Goal: Information Seeking & Learning: Learn about a topic

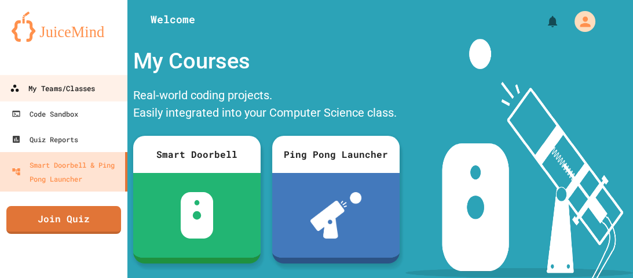
click at [52, 84] on div "My Teams/Classes" at bounding box center [52, 88] width 85 height 14
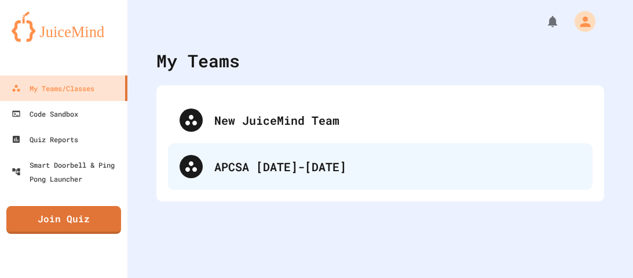
click at [293, 165] on div "APCSA [DATE]-[DATE]" at bounding box center [397, 166] width 367 height 17
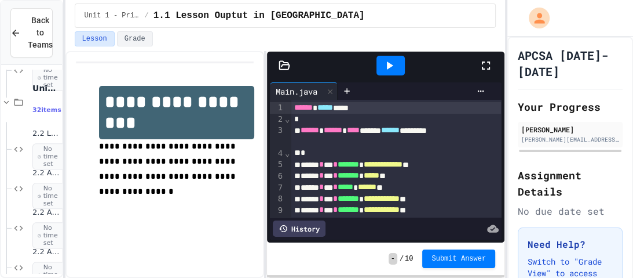
scroll to position [2371, 0]
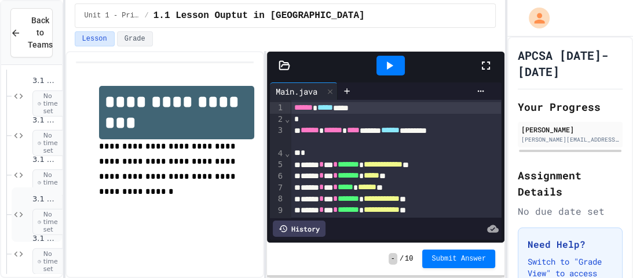
click at [37, 200] on span "3.1 & 3.2 Activity C" at bounding box center [45, 199] width 27 height 10
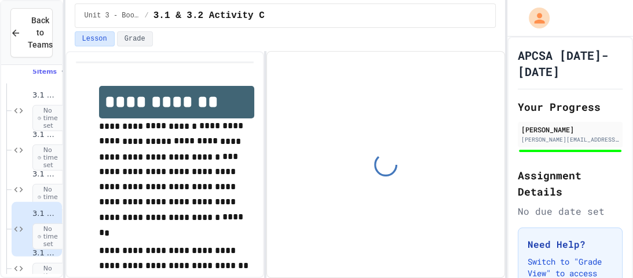
scroll to position [2380, 0]
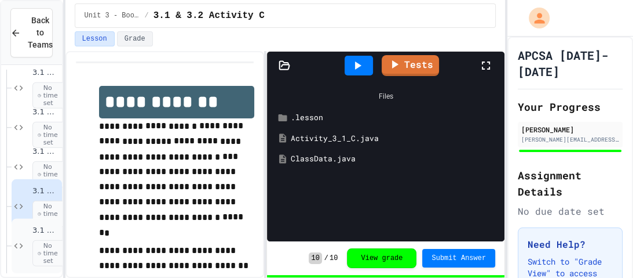
click at [31, 233] on div "3.1 & 3.2 Activity D No time set" at bounding box center [37, 245] width 50 height 54
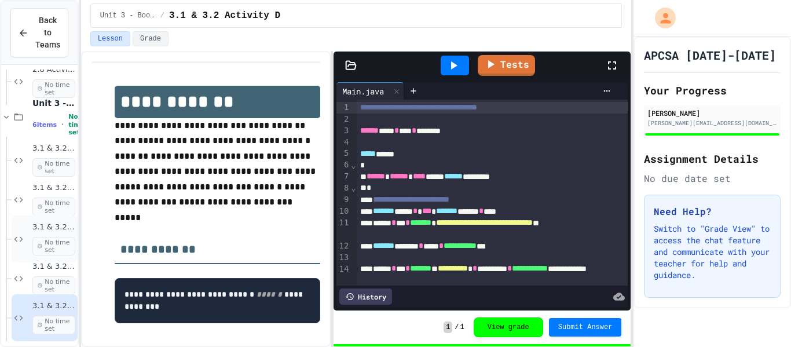
scroll to position [2343, 0]
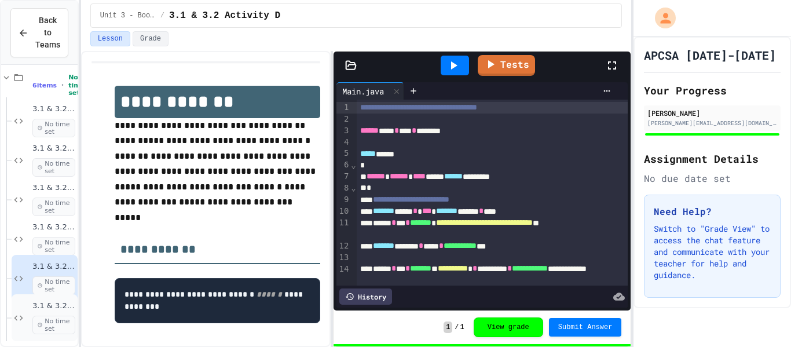
click at [56, 277] on span "3.1 & 3.2 Activity E" at bounding box center [53, 306] width 43 height 10
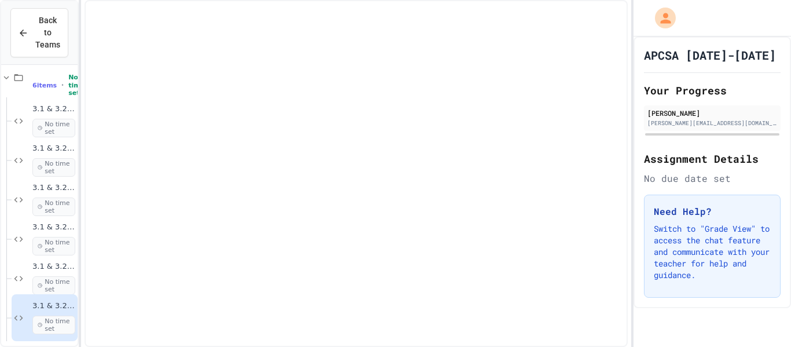
scroll to position [2329, 0]
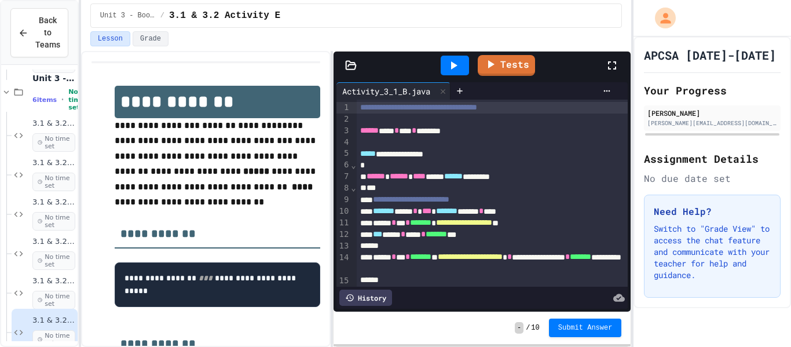
click at [356, 65] on icon at bounding box center [351, 66] width 12 height 12
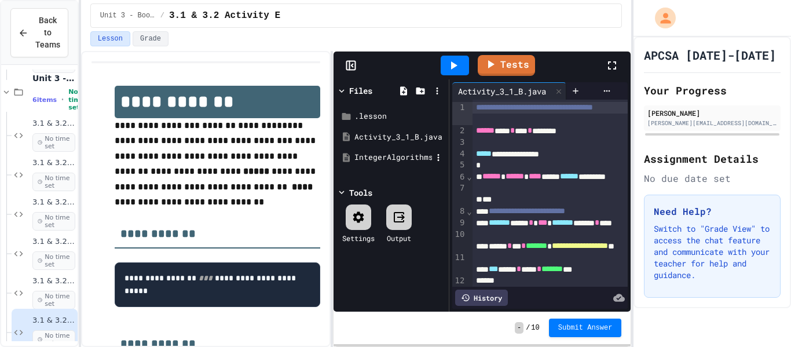
click at [364, 155] on div "IntegerAlgorithms.java" at bounding box center [394, 158] width 78 height 12
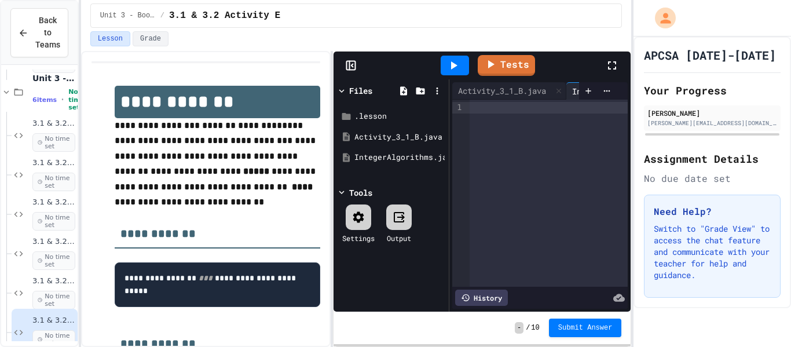
click at [337, 59] on div "Tests" at bounding box center [483, 66] width 298 height 28
click at [352, 65] on icon at bounding box center [352, 65] width 2 height 3
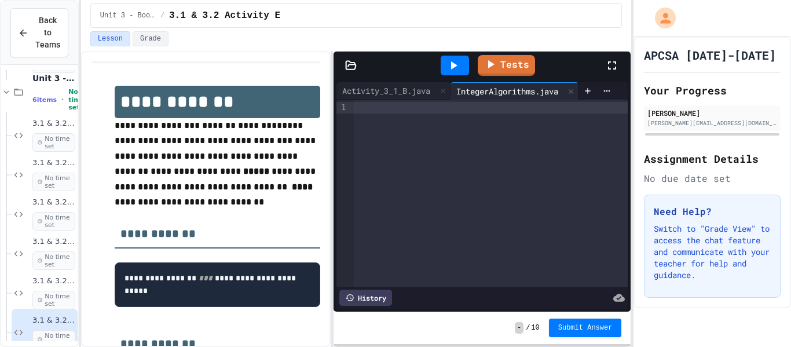
click at [428, 105] on div at bounding box center [491, 108] width 274 height 12
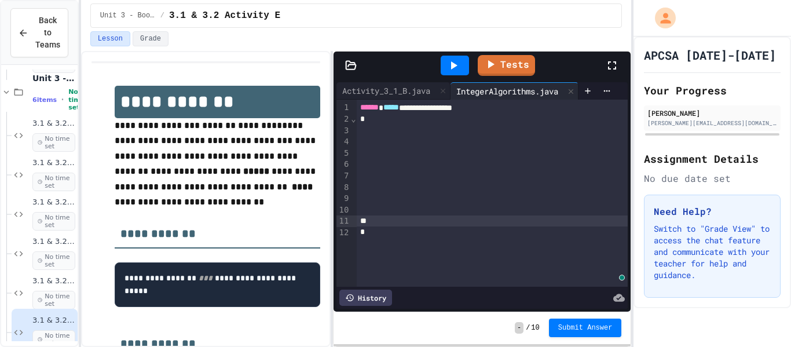
click at [407, 122] on div "*" at bounding box center [493, 120] width 272 height 12
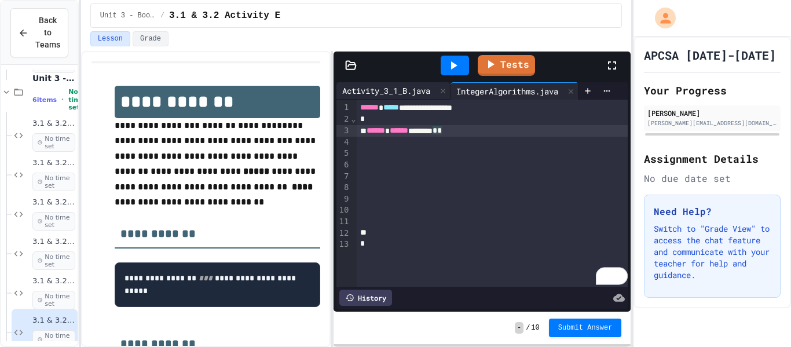
click at [393, 93] on div "Activity_3_1_B.java" at bounding box center [387, 91] width 100 height 12
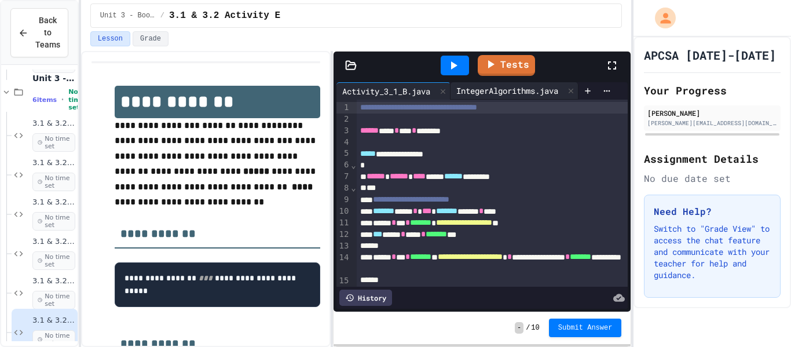
click at [501, 94] on div "IntegerAlgorithms.java" at bounding box center [508, 91] width 114 height 12
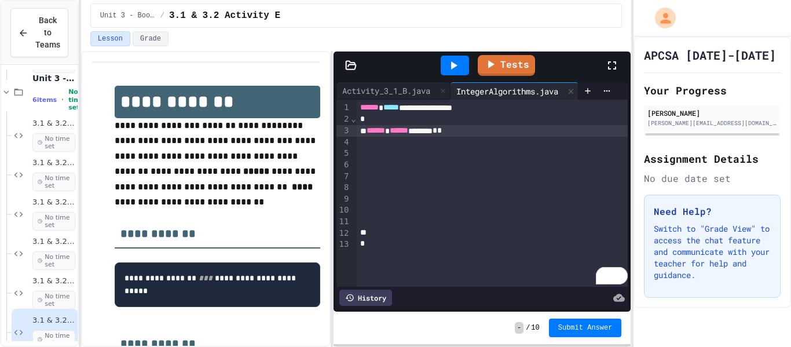
click at [433, 134] on div "****** ****** ******* * *" at bounding box center [493, 131] width 272 height 12
click at [510, 132] on div "****** ****** ******* *********" at bounding box center [493, 131] width 272 height 12
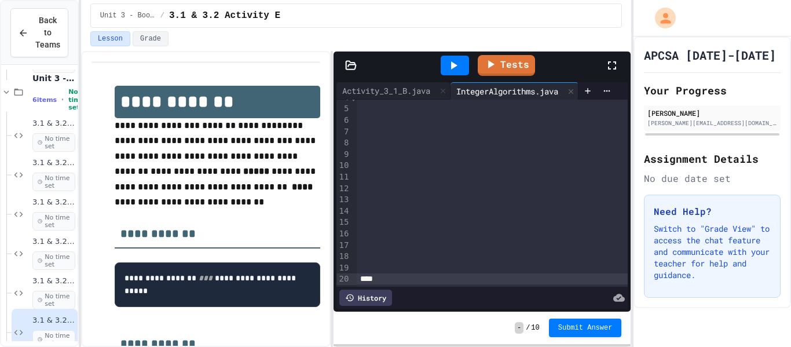
scroll to position [0, 0]
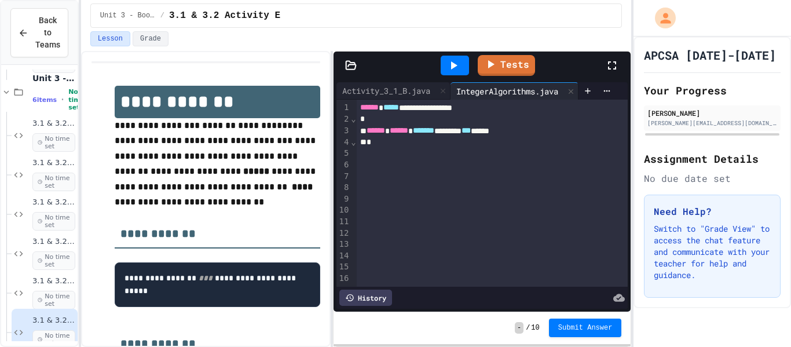
click at [463, 153] on div "To enrich screen reader interactions, please activate Accessibility in Grammarl…" at bounding box center [493, 154] width 272 height 12
click at [455, 141] on div "*" at bounding box center [493, 143] width 272 height 12
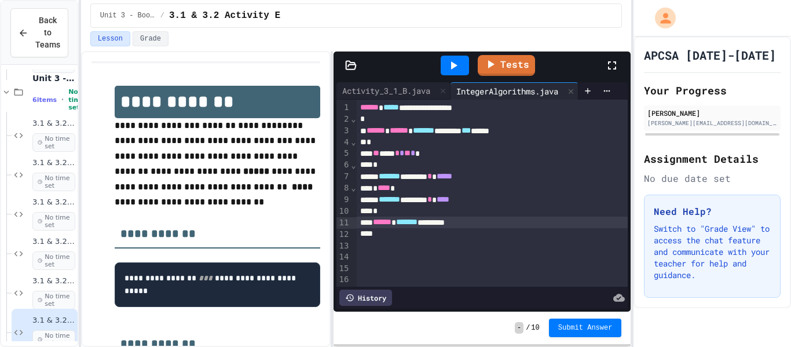
click at [418, 220] on span "*******" at bounding box center [406, 222] width 21 height 8
click at [453, 67] on icon at bounding box center [454, 65] width 6 height 8
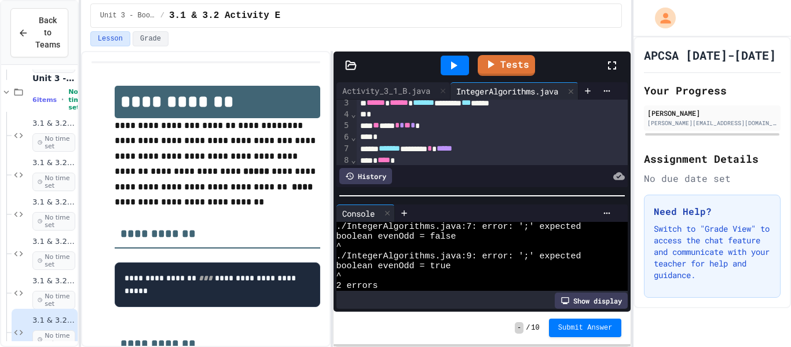
scroll to position [31, 0]
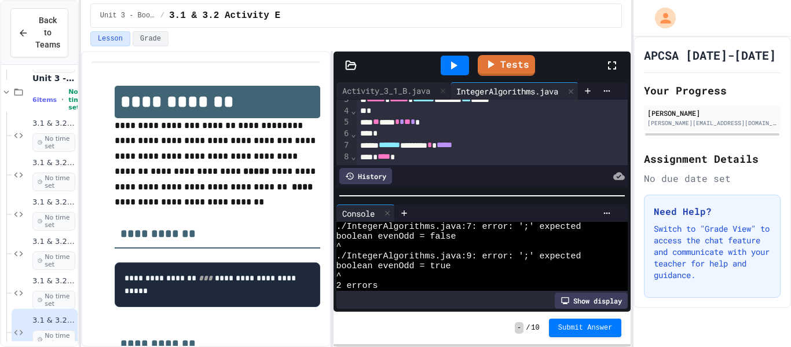
click at [510, 147] on div "******* ******* * *****" at bounding box center [493, 146] width 272 height 12
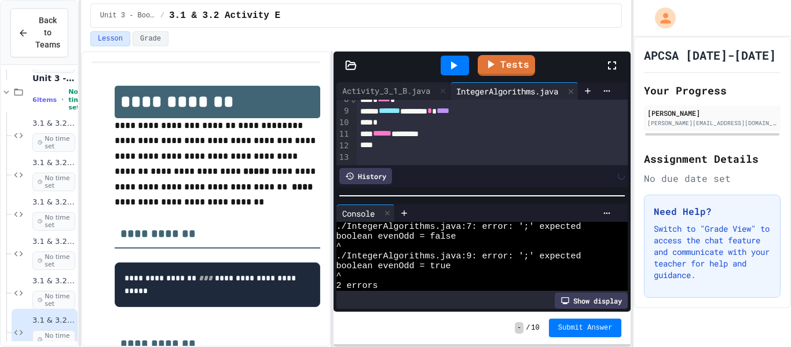
scroll to position [90, 0]
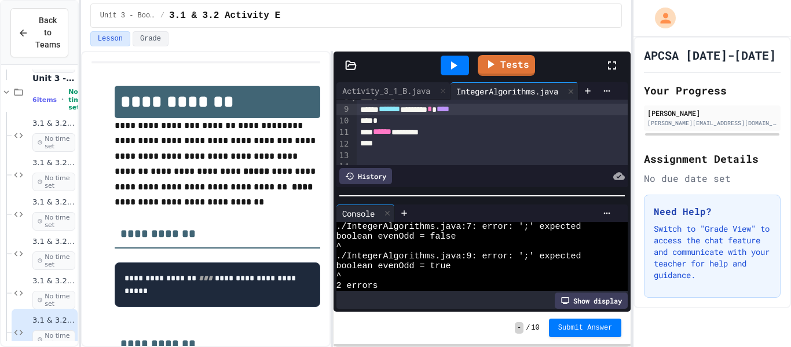
click at [506, 111] on div "******* ******* * ****" at bounding box center [493, 110] width 272 height 12
click at [457, 63] on icon at bounding box center [454, 66] width 14 height 14
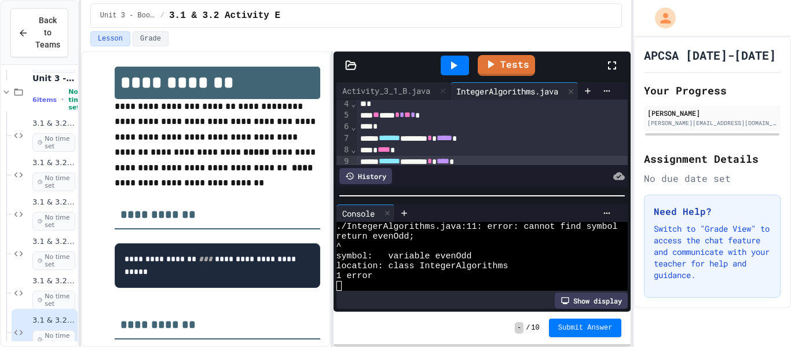
scroll to position [37, 0]
click at [376, 116] on div "** ***** * * ** * *" at bounding box center [493, 117] width 272 height 12
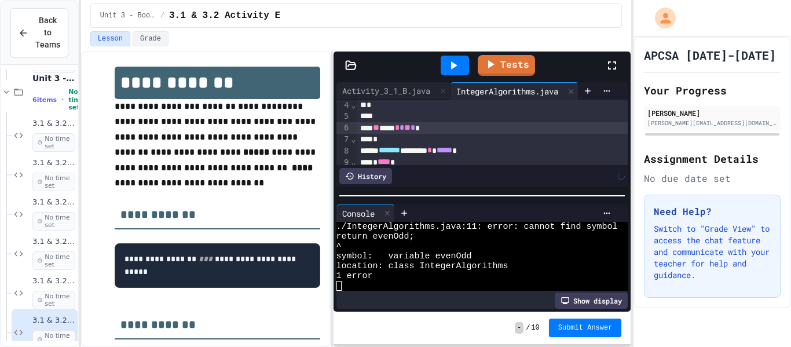
click at [385, 116] on div "To enrich screen reader interactions, please activate Accessibility in Grammarl…" at bounding box center [493, 117] width 272 height 12
click at [400, 148] on span "*******" at bounding box center [389, 151] width 21 height 8
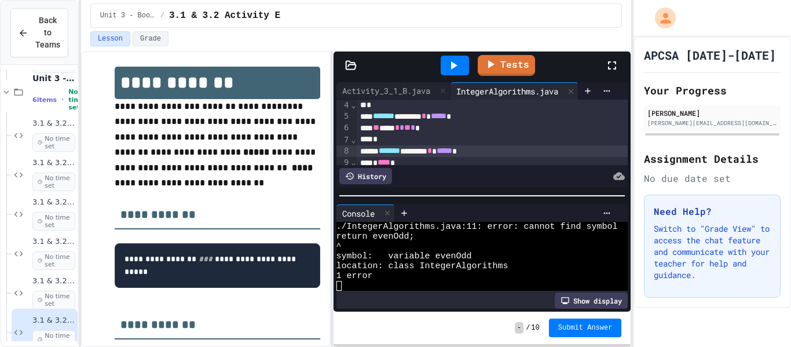
click at [400, 148] on span "*******" at bounding box center [389, 151] width 21 height 8
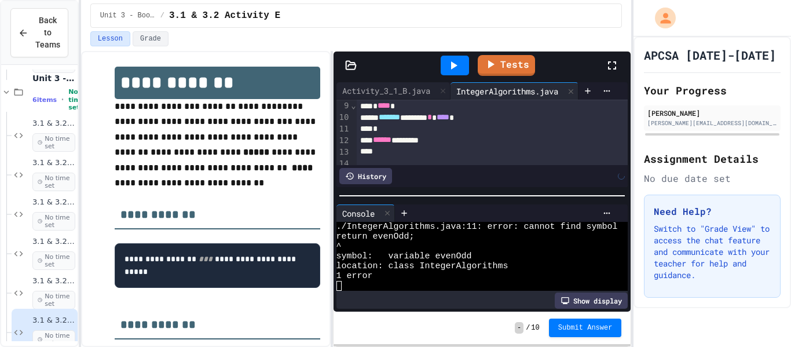
scroll to position [105, 0]
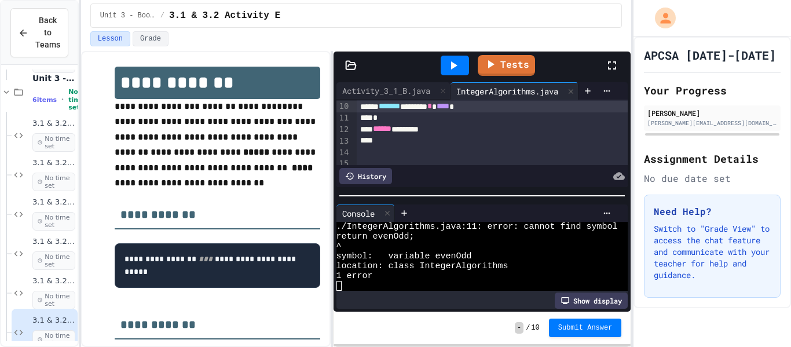
click at [399, 107] on span "*******" at bounding box center [389, 106] width 21 height 8
click at [450, 71] on icon at bounding box center [454, 66] width 14 height 14
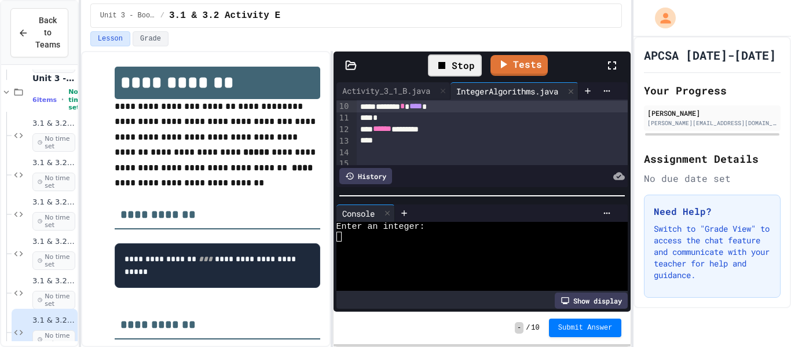
click at [504, 277] on div at bounding box center [478, 276] width 282 height 10
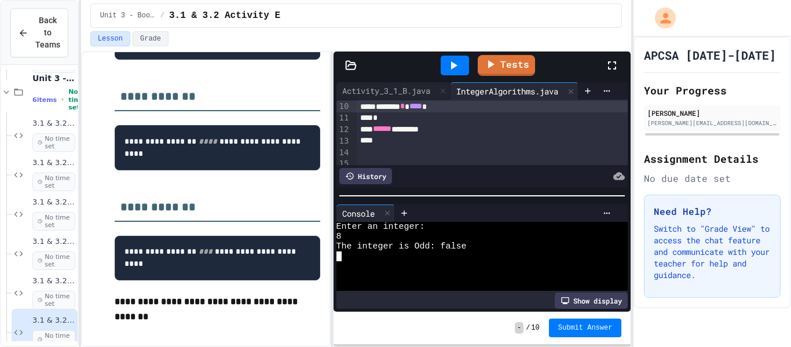
scroll to position [273, 0]
click at [514, 69] on link "Tests" at bounding box center [507, 65] width 59 height 22
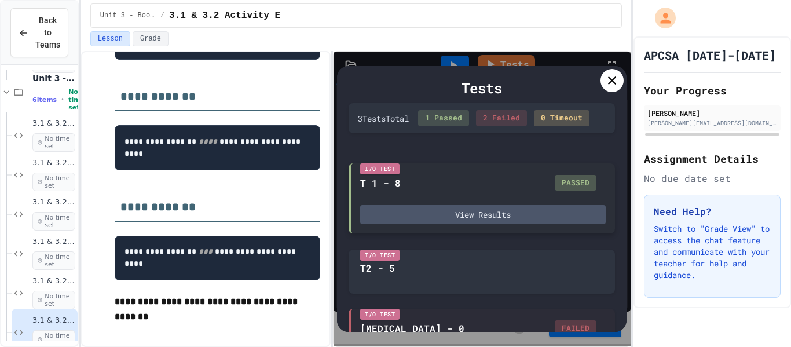
scroll to position [57, 0]
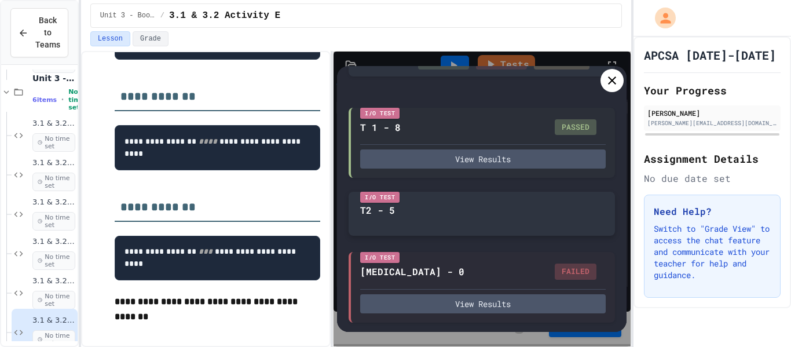
click at [564, 218] on div "I/O Test T2 - 5" at bounding box center [482, 214] width 267 height 44
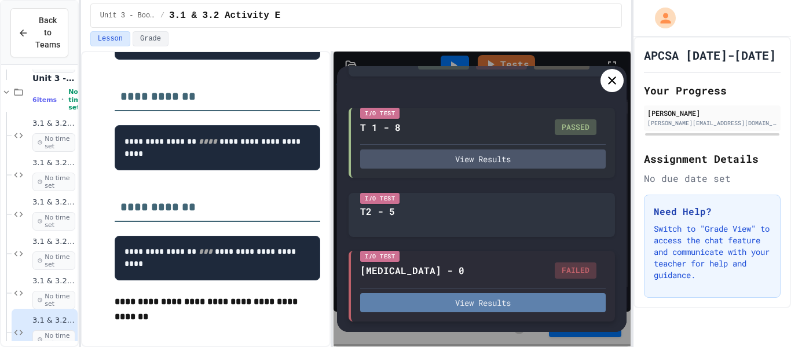
click at [507, 277] on button "View Results" at bounding box center [483, 302] width 246 height 19
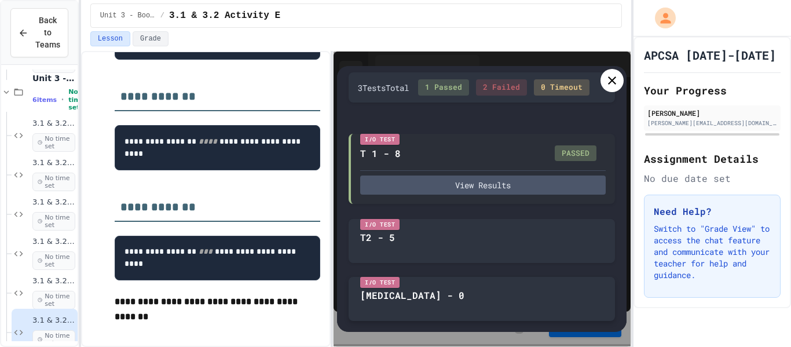
scroll to position [31, 0]
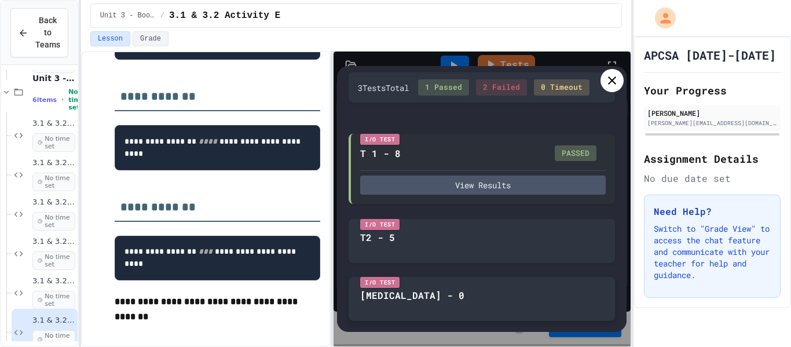
click at [605, 83] on icon at bounding box center [612, 81] width 14 height 14
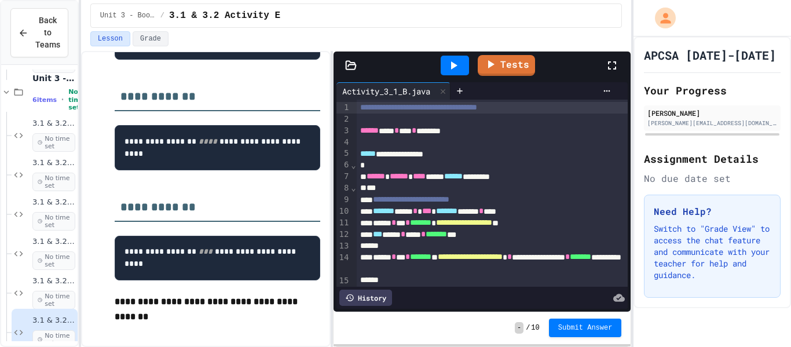
click at [352, 72] on div "Tests" at bounding box center [483, 66] width 298 height 28
click at [349, 69] on icon at bounding box center [351, 65] width 10 height 8
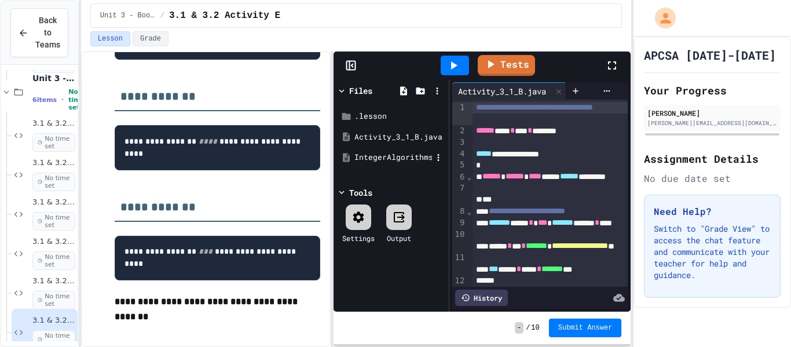
click at [366, 157] on div "IntegerAlgorithms.java" at bounding box center [394, 158] width 78 height 12
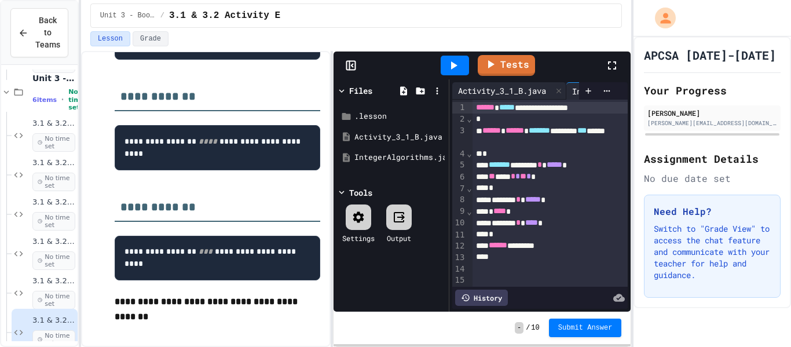
click at [470, 89] on div "Activity_3_1_B.java" at bounding box center [503, 91] width 100 height 12
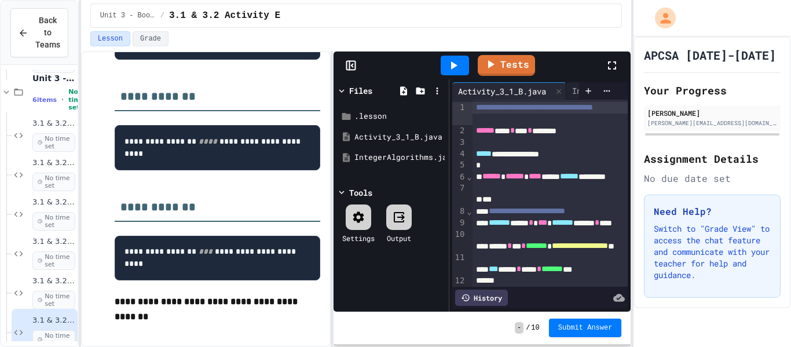
click at [338, 59] on div "Tests" at bounding box center [483, 66] width 298 height 28
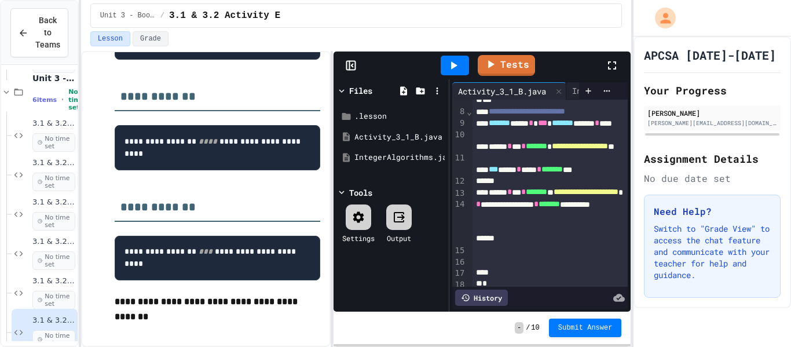
scroll to position [104, 0]
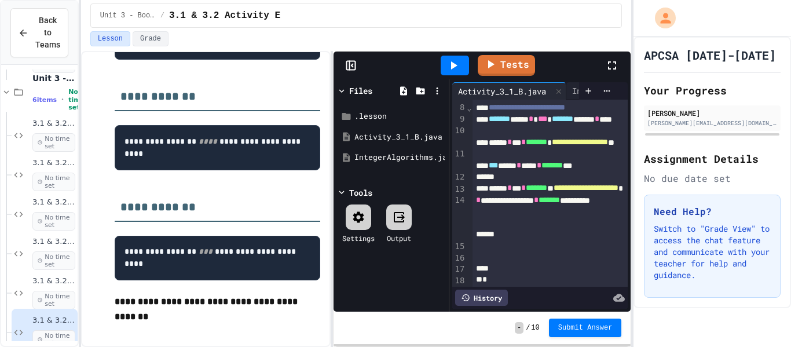
click at [346, 71] on icon at bounding box center [351, 66] width 12 height 12
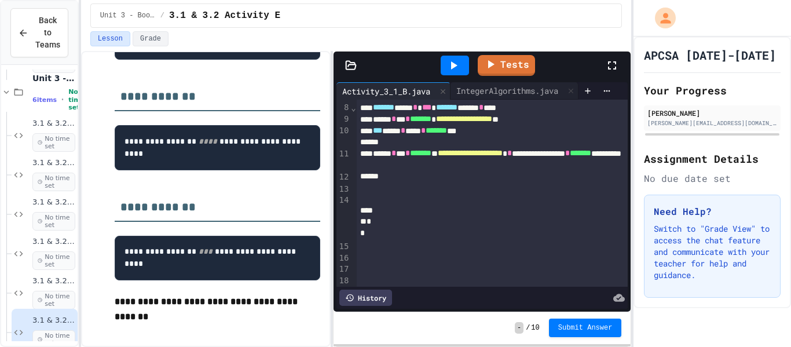
scroll to position [70, 0]
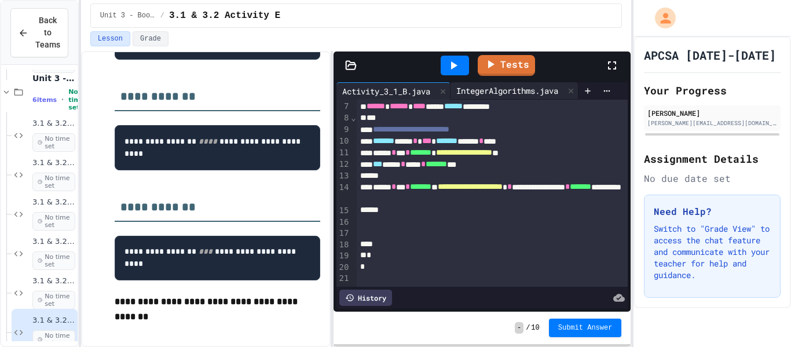
click at [507, 92] on div "IntegerAlgorithms.java" at bounding box center [508, 91] width 114 height 12
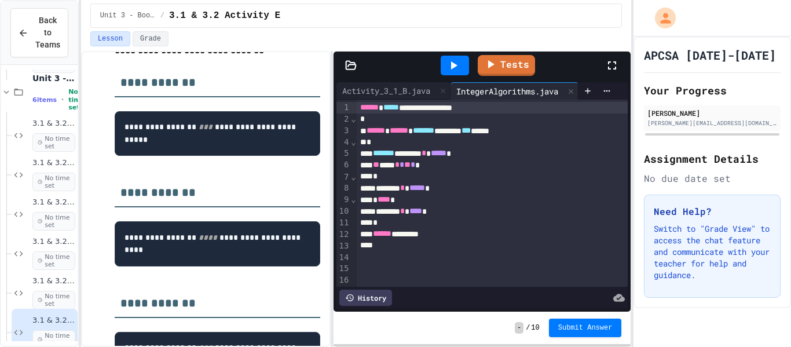
scroll to position [2, 0]
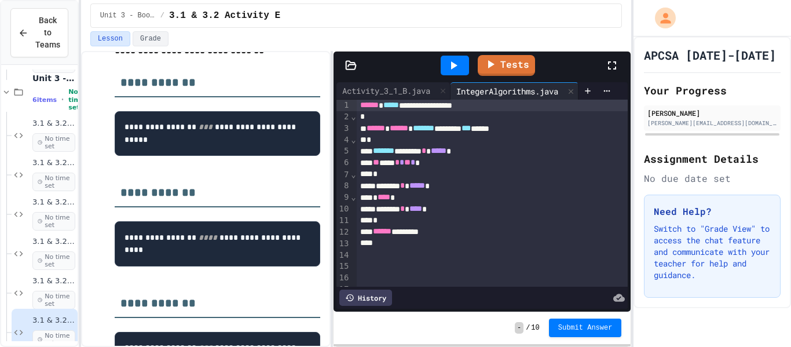
click at [456, 72] on icon at bounding box center [454, 66] width 14 height 14
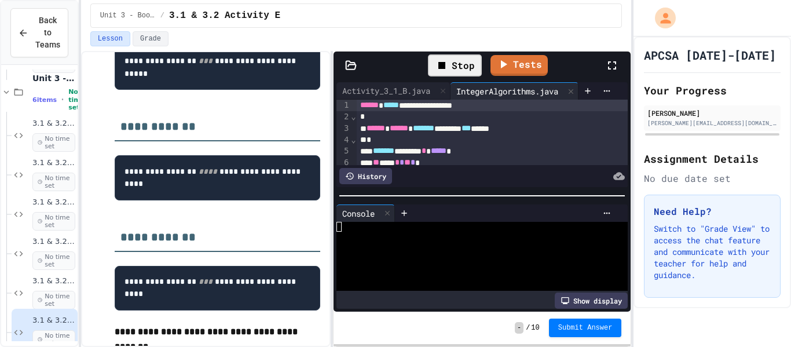
scroll to position [221, 0]
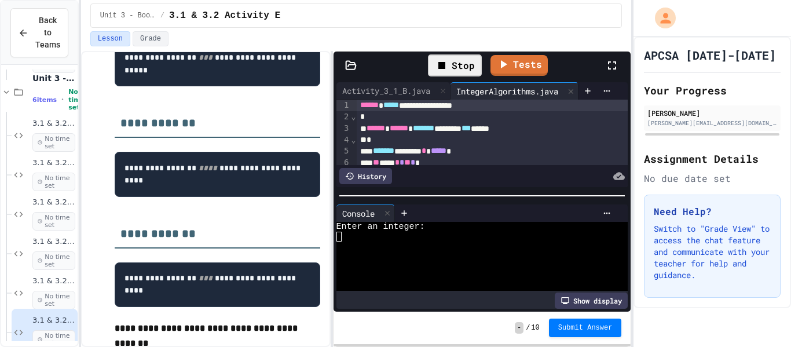
click at [421, 258] on div at bounding box center [478, 256] width 282 height 10
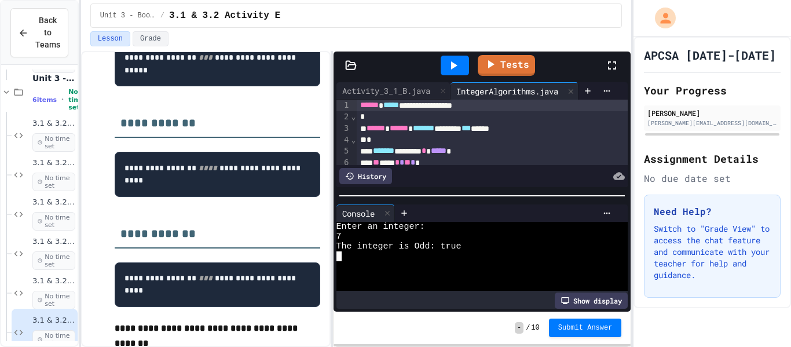
scroll to position [249, 0]
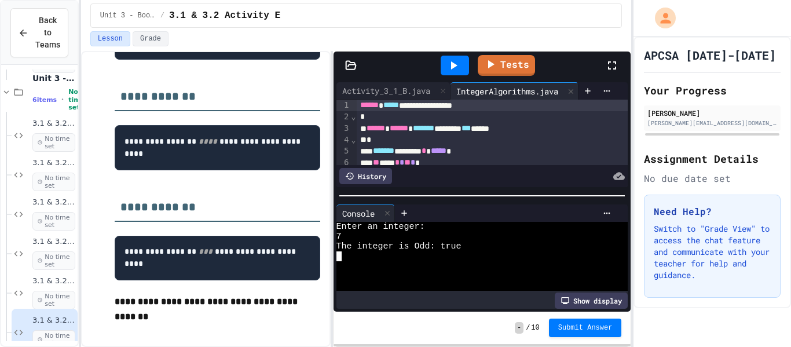
click at [446, 64] on div at bounding box center [455, 66] width 28 height 20
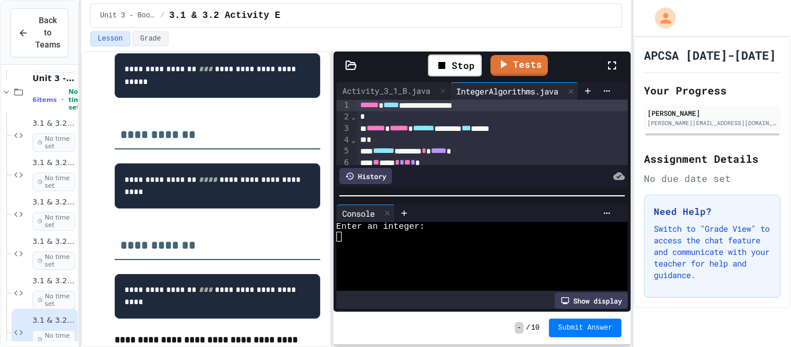
scroll to position [204, 0]
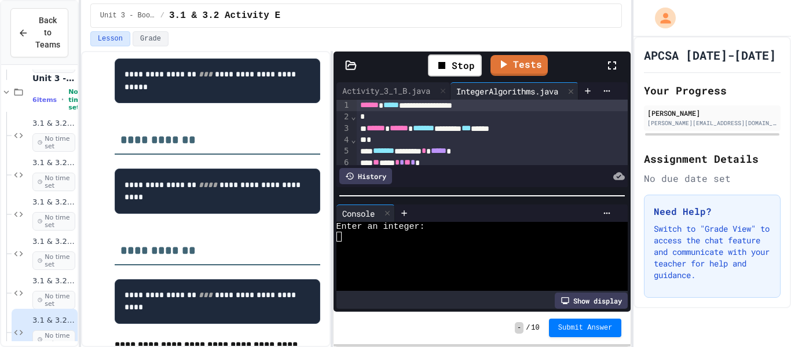
click at [384, 255] on div at bounding box center [478, 256] width 282 height 10
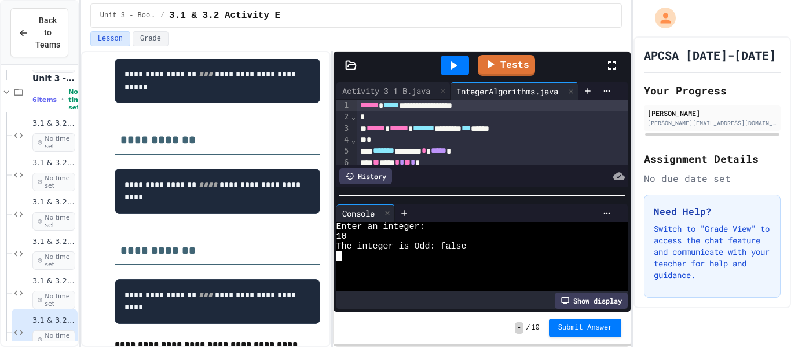
click at [507, 67] on link "Tests" at bounding box center [506, 65] width 57 height 21
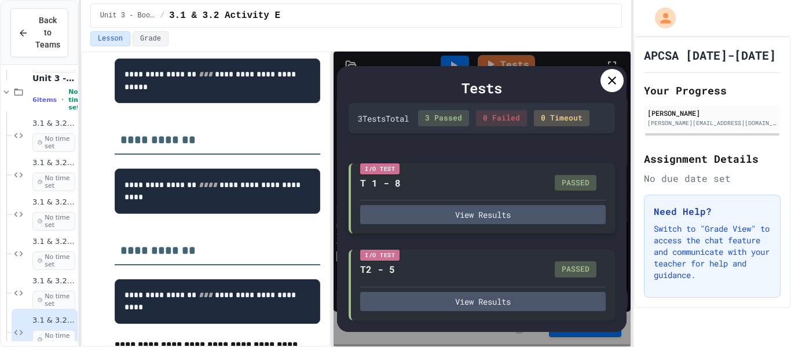
scroll to position [83, 0]
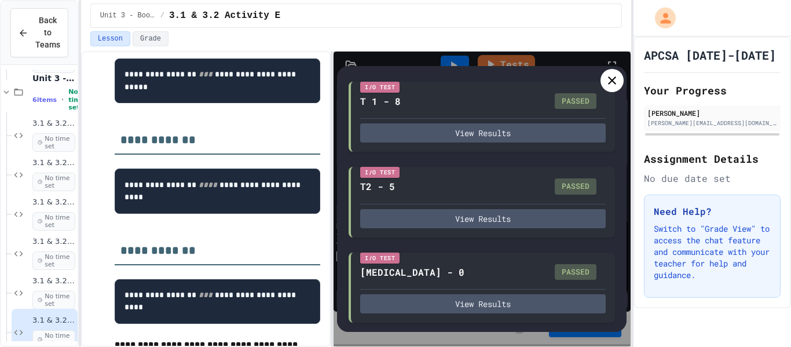
click at [610, 86] on icon at bounding box center [612, 81] width 14 height 14
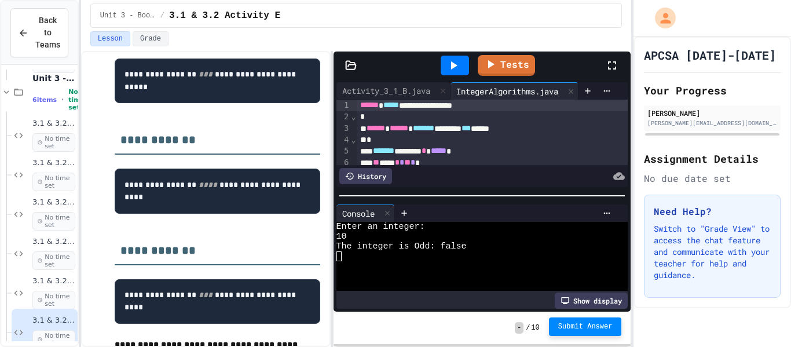
click at [573, 277] on span "Submit Answer" at bounding box center [586, 326] width 54 height 9
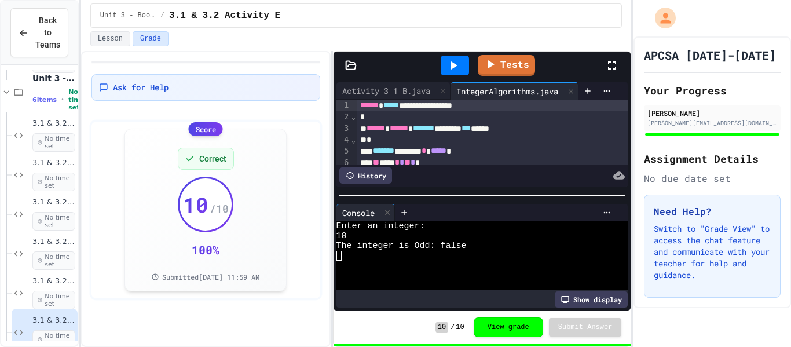
scroll to position [2343, 0]
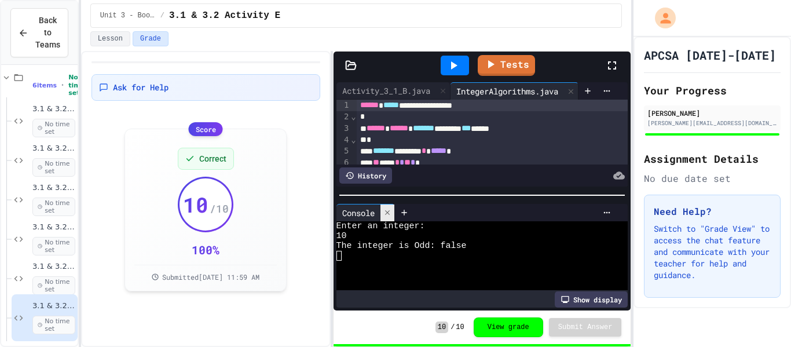
click at [395, 213] on div at bounding box center [388, 213] width 14 height 17
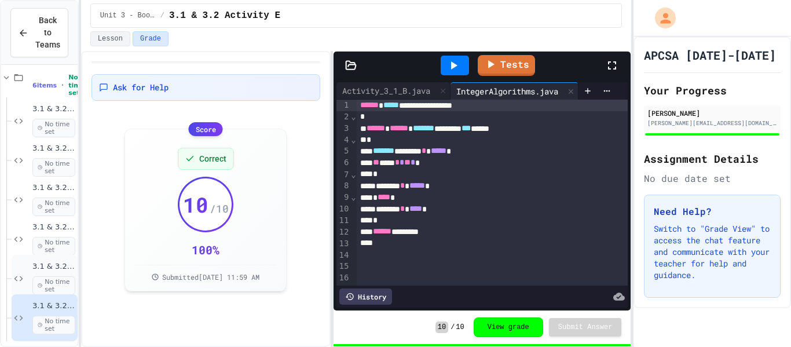
click at [65, 262] on span "3.1 & 3.2 Activity D" at bounding box center [53, 267] width 43 height 10
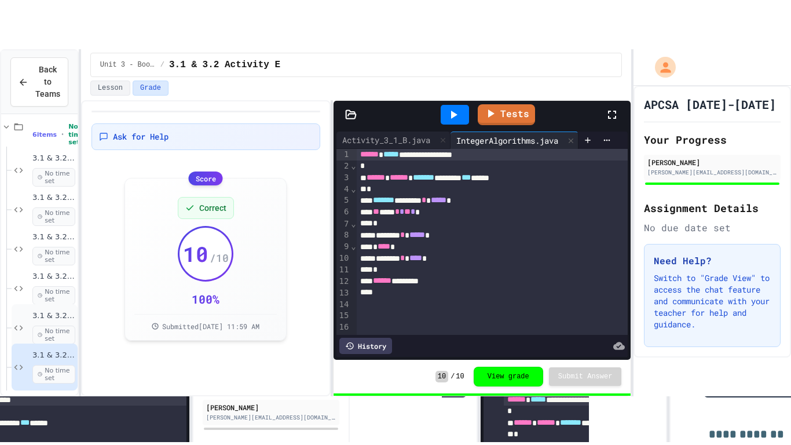
scroll to position [2329, 0]
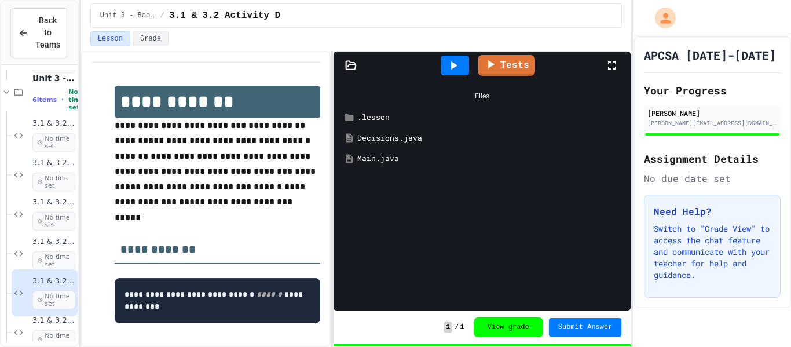
click at [381, 165] on div "Main.java" at bounding box center [483, 158] width 286 height 21
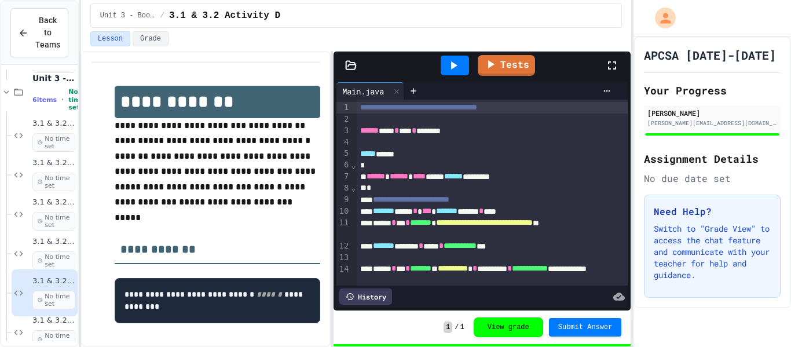
click at [352, 64] on icon at bounding box center [351, 65] width 10 height 8
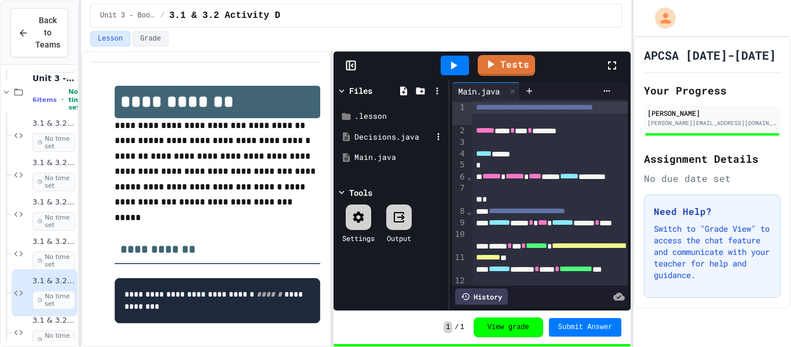
click at [400, 137] on div "Decisions.java" at bounding box center [394, 138] width 78 height 12
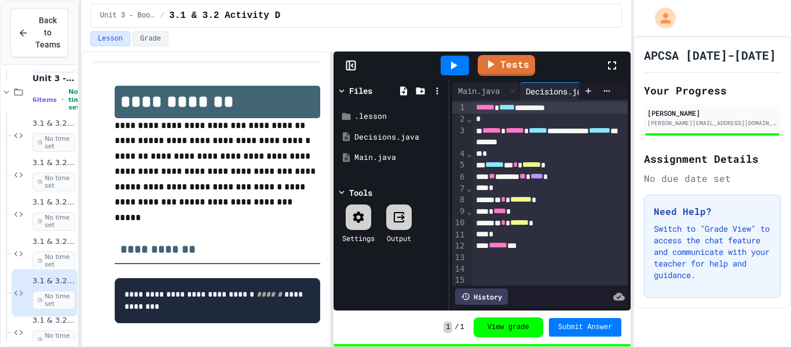
click at [355, 55] on div "Tests" at bounding box center [483, 66] width 298 height 28
click at [351, 61] on icon at bounding box center [351, 66] width 12 height 12
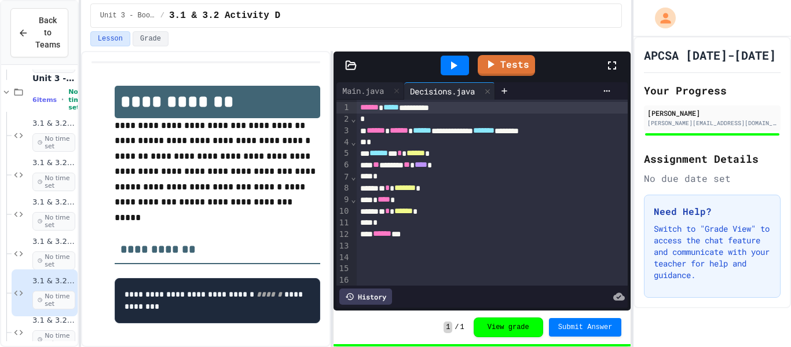
click at [614, 55] on div at bounding box center [617, 65] width 25 height 31
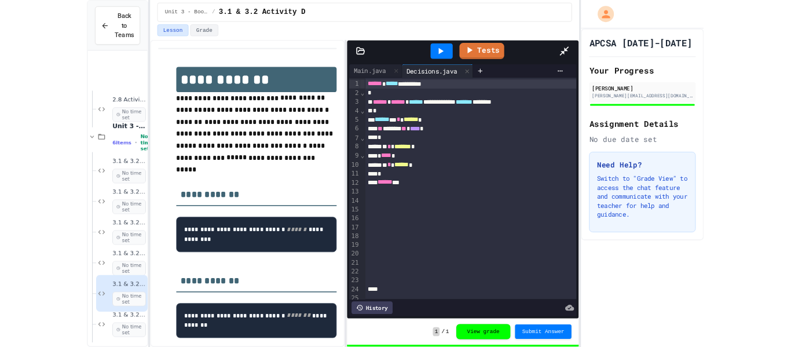
scroll to position [2245, 0]
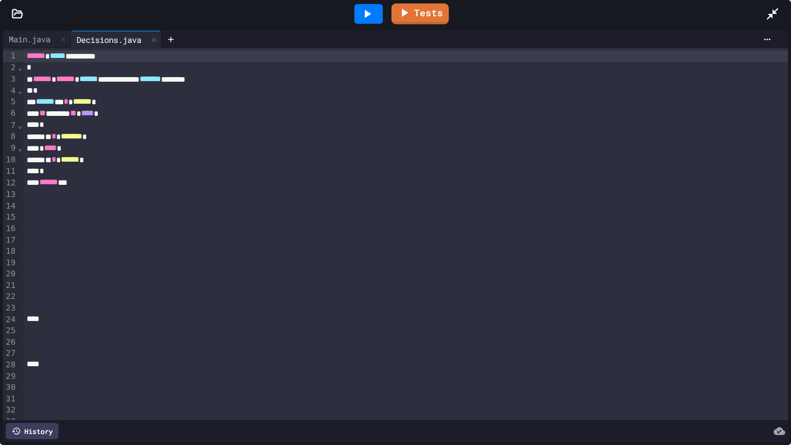
click at [117, 137] on div "* * ******* *" at bounding box center [406, 137] width 766 height 12
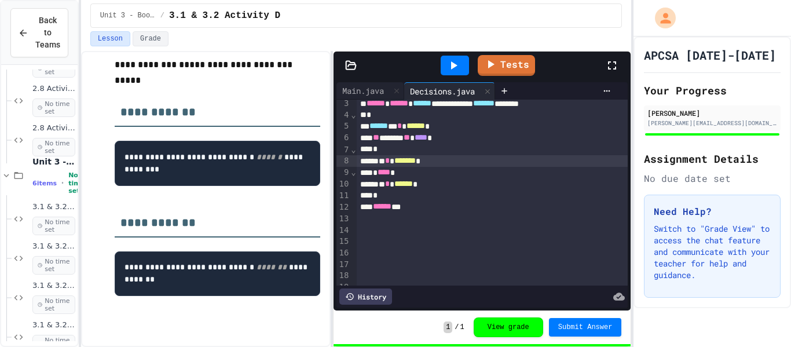
scroll to position [0, 0]
